Goal: Task Accomplishment & Management: Manage account settings

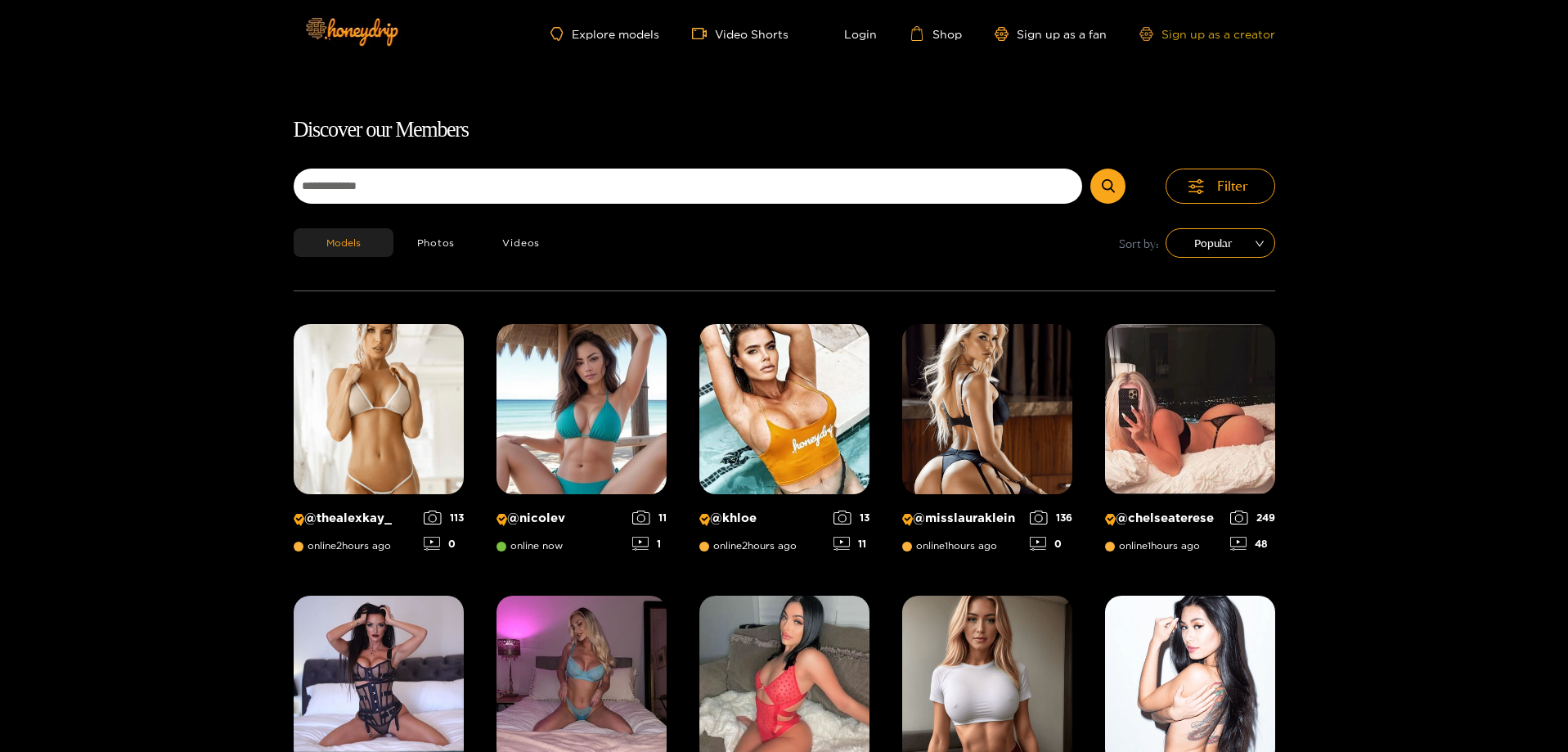
click at [1165, 37] on link "Sign up as a creator" at bounding box center [1207, 34] width 136 height 14
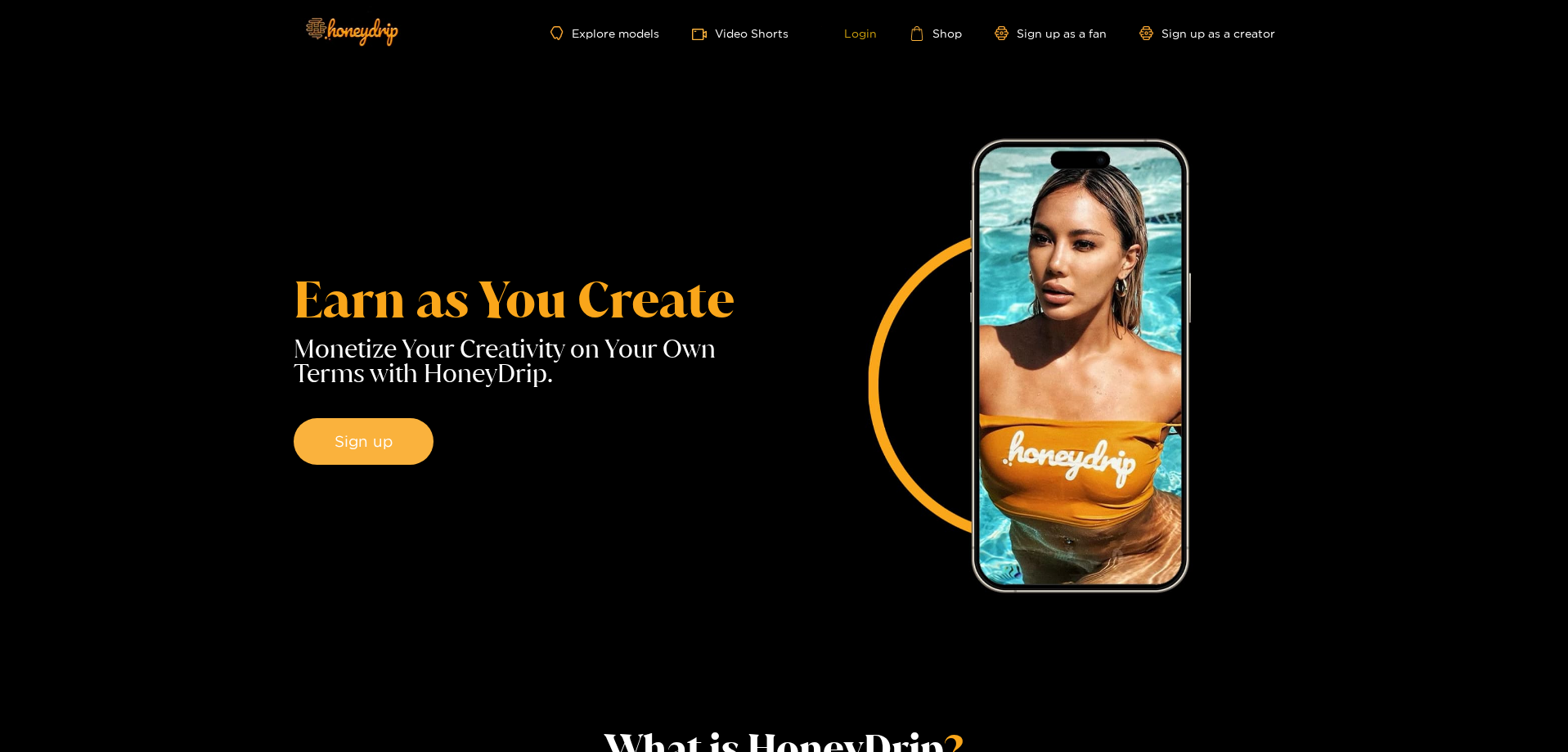
click at [862, 34] on link "Login" at bounding box center [849, 34] width 56 height 15
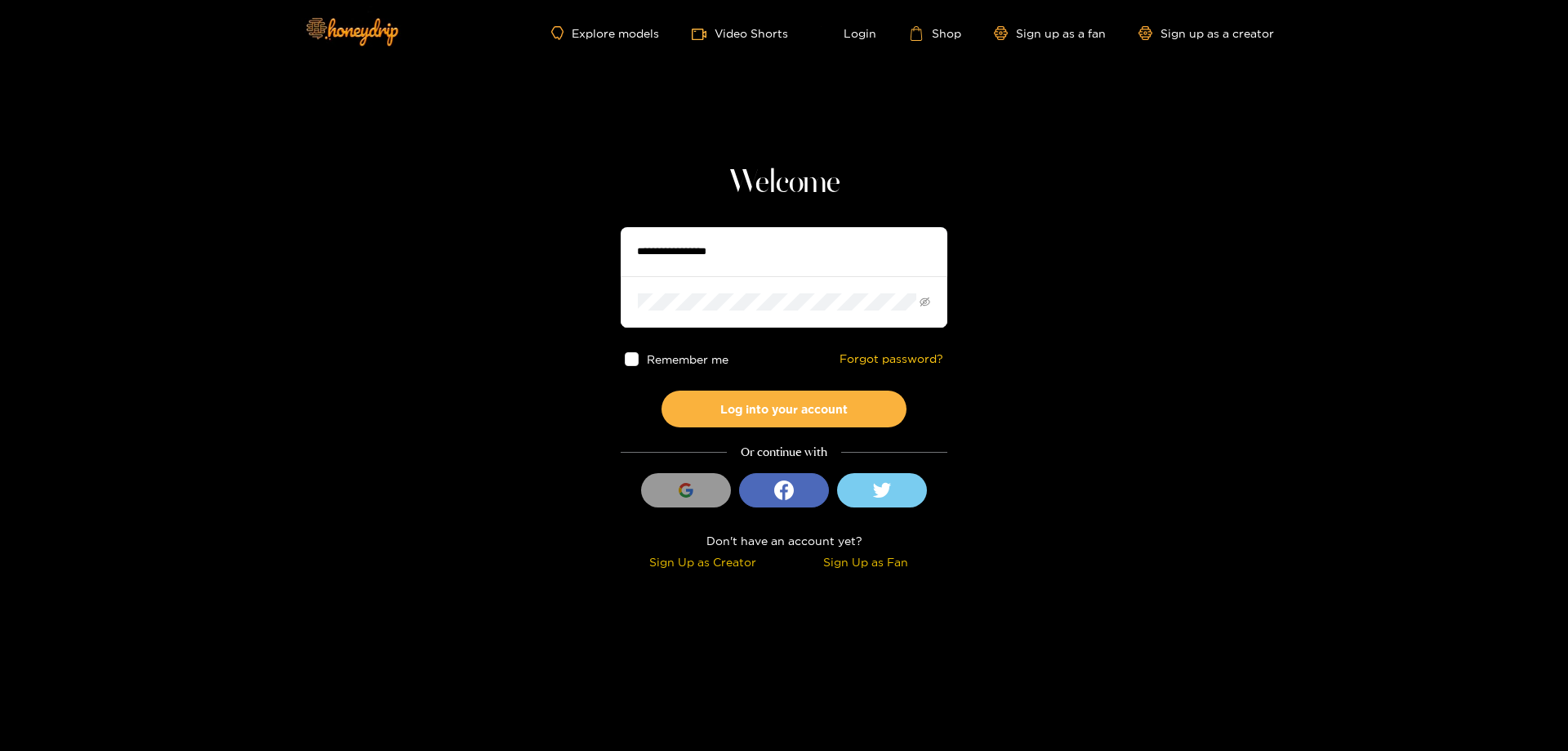
type input "**********"
click at [633, 369] on div "Remember me Forgot password?" at bounding box center [784, 359] width 327 height 63
click at [636, 364] on span at bounding box center [631, 359] width 14 height 14
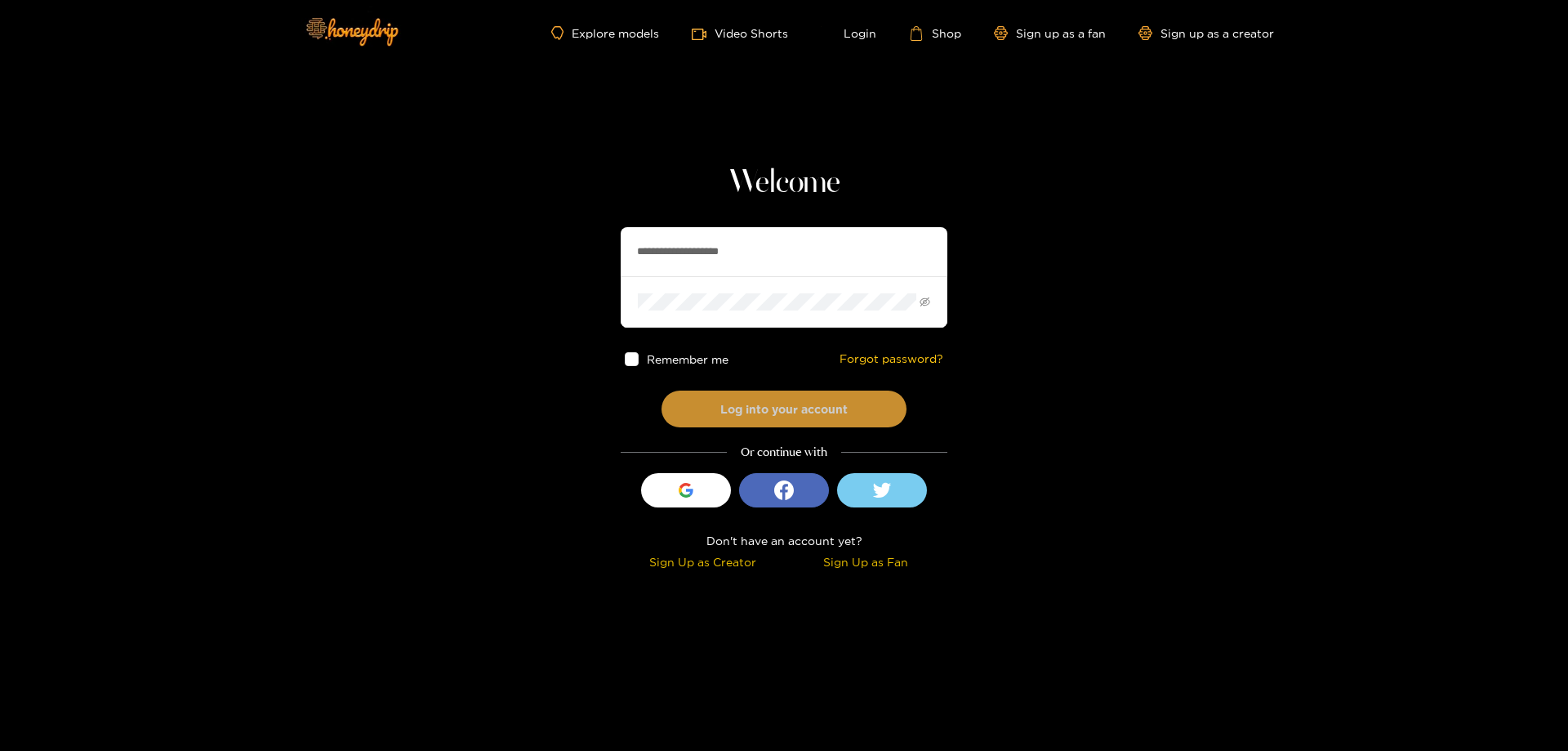
click at [787, 404] on button "Log into your account" at bounding box center [784, 409] width 245 height 37
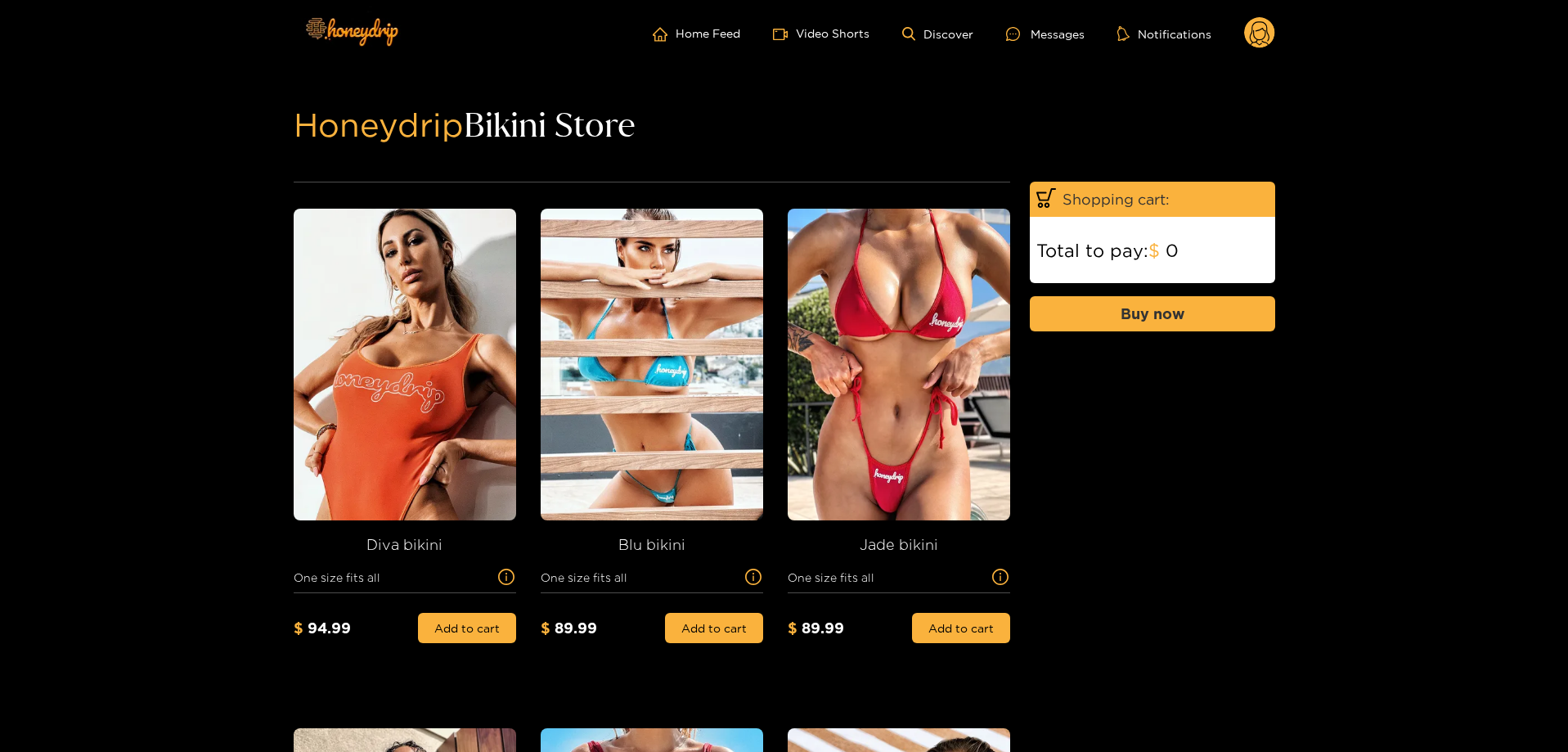
click at [1053, 22] on ul "Home Feed Video Shorts Discover Messages Notifications" at bounding box center [963, 33] width 623 height 33
click at [1053, 44] on ul "Home Feed Video Shorts Discover Messages Notifications" at bounding box center [963, 33] width 623 height 33
click at [1059, 36] on div "Messages" at bounding box center [1045, 34] width 78 height 17
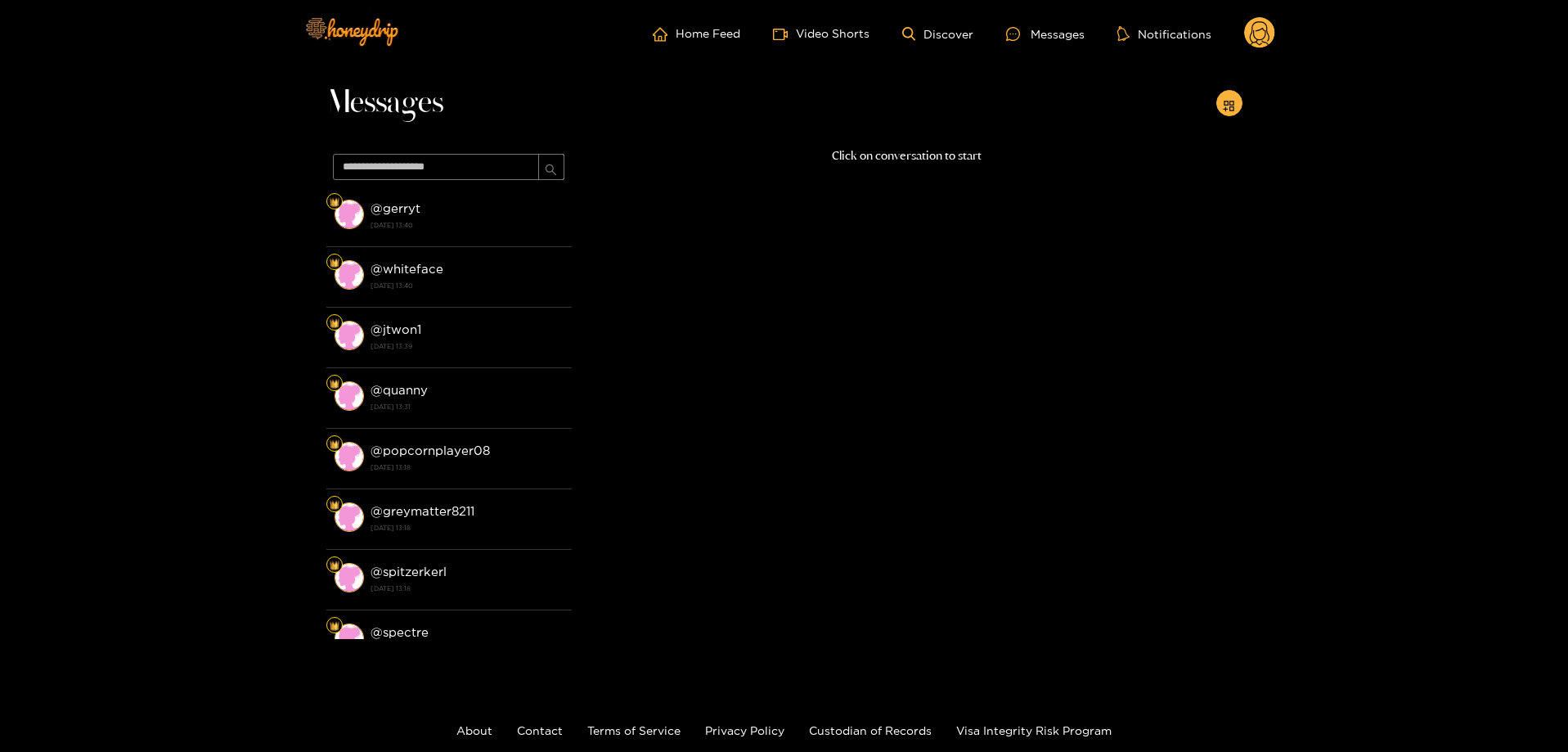
click at [1259, 37] on circle at bounding box center [1259, 32] width 31 height 31
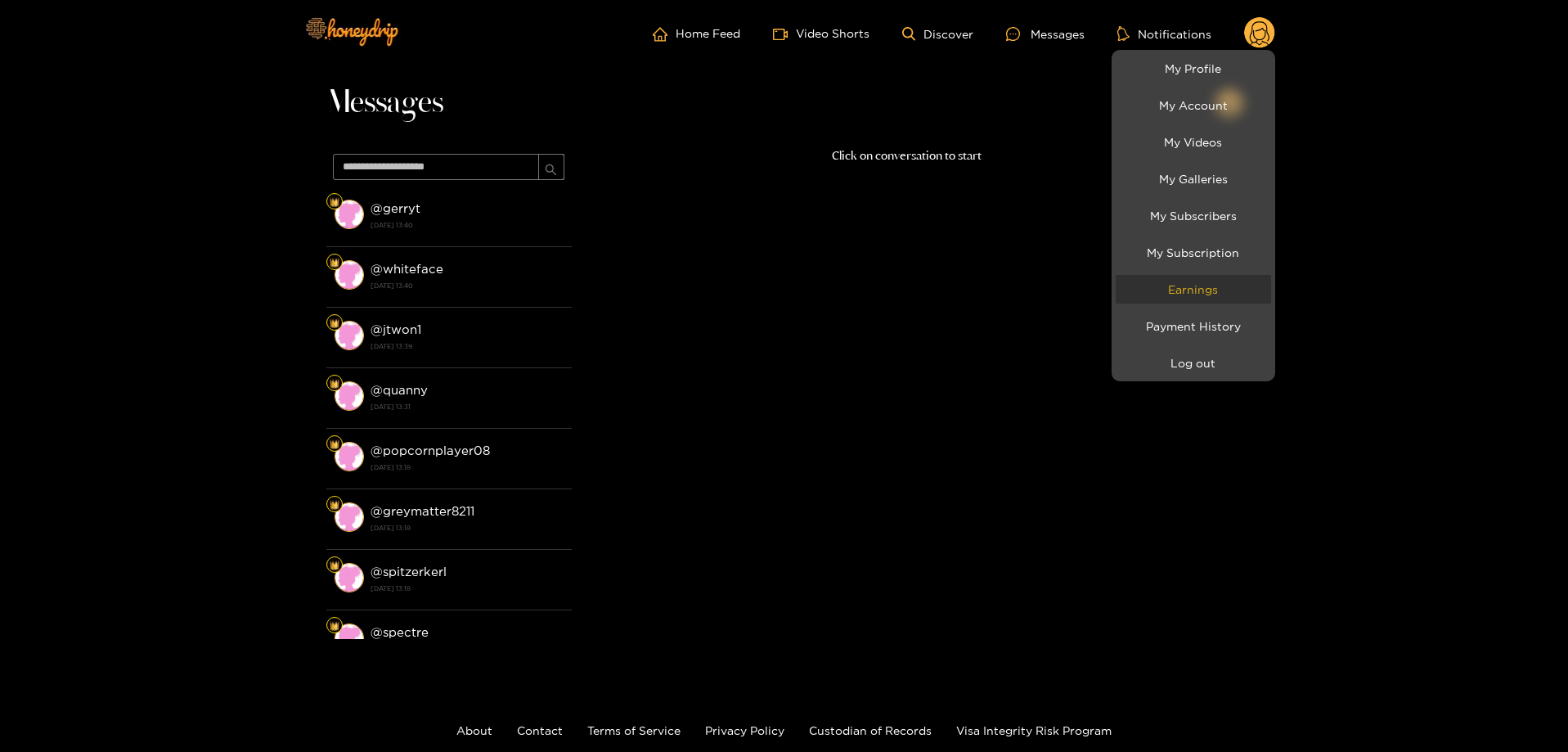
click at [1210, 289] on link "Earnings" at bounding box center [1193, 289] width 155 height 29
